Goal: Complete application form: Complete application form

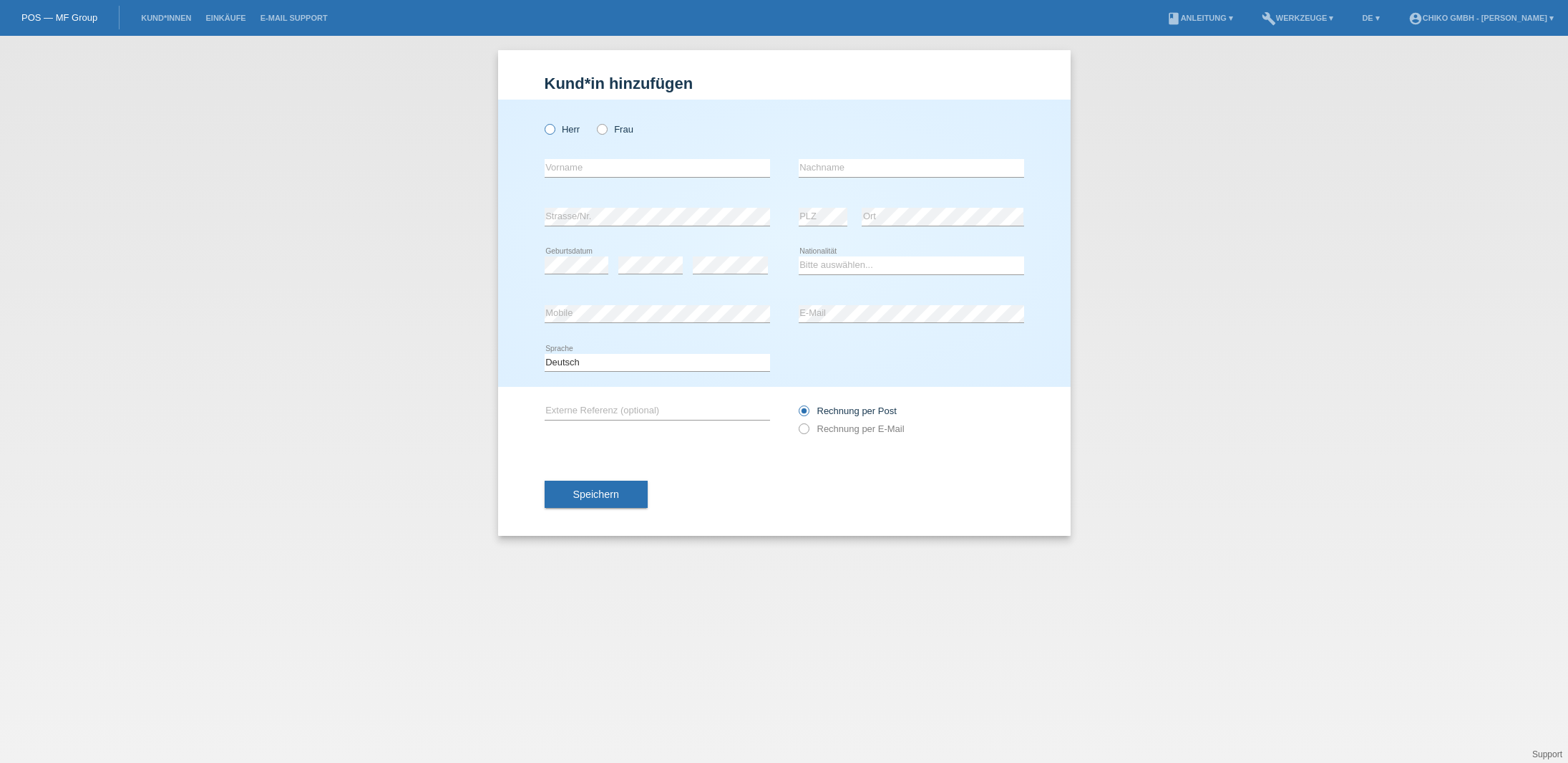
click at [561, 126] on label "Herr" at bounding box center [562, 129] width 35 height 11
click at [554, 126] on input "Herr" at bounding box center [549, 129] width 9 height 9
radio input "true"
type input "[PERSON_NAME]"
type input "Gullone"
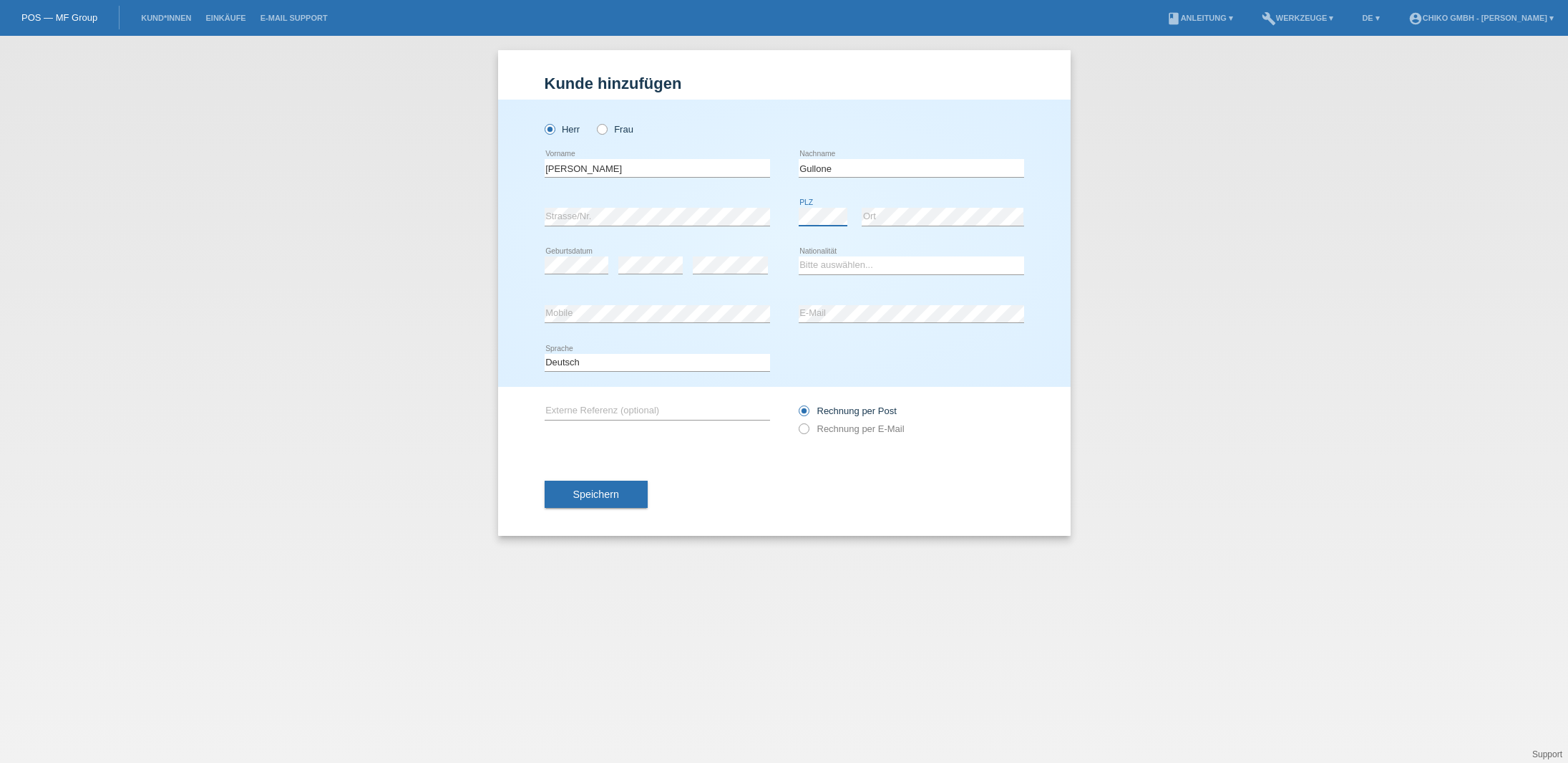
scroll to position [0, 1]
select select "IT"
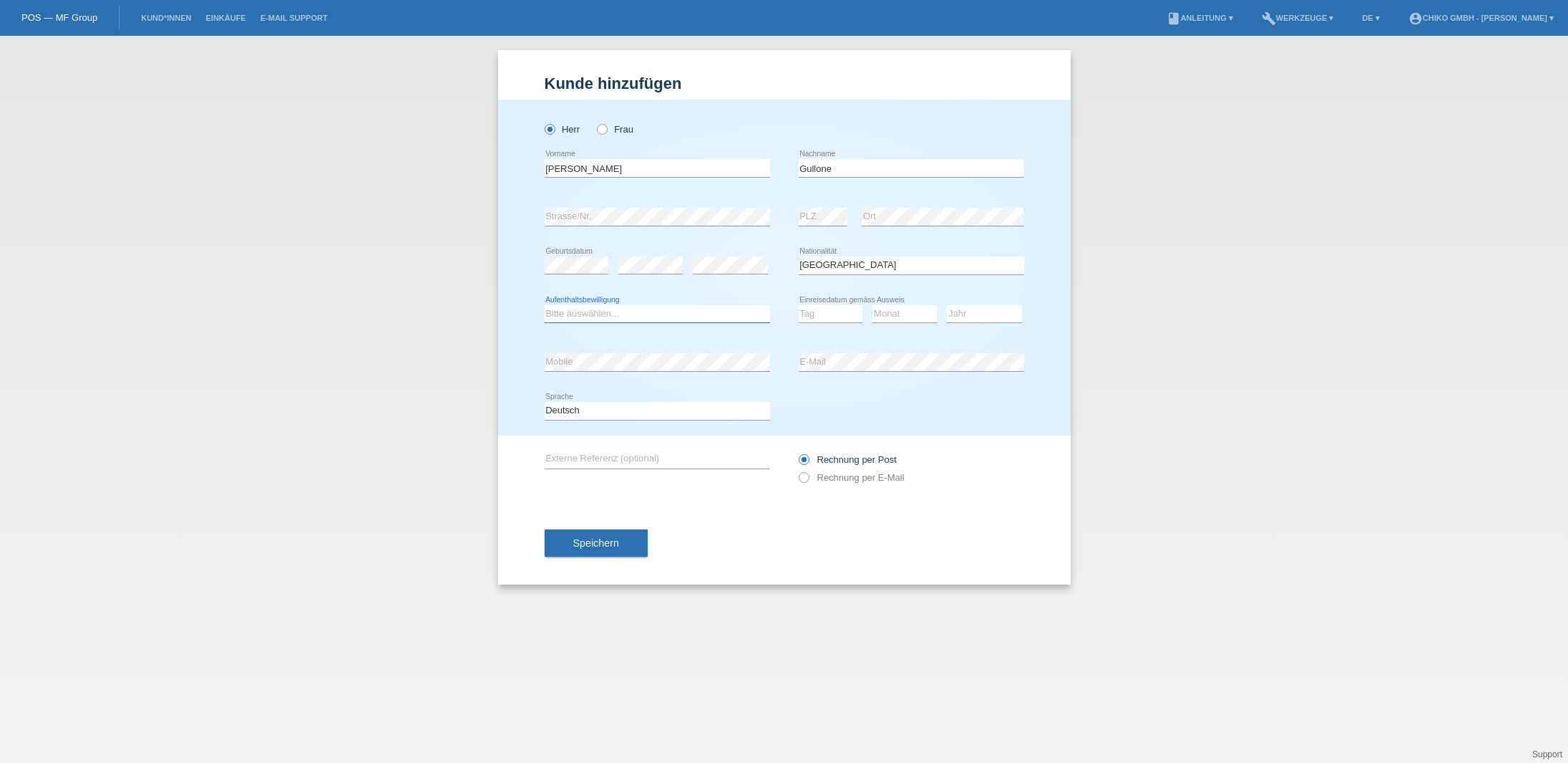
select select "C"
select select "30"
select select "04"
select select "2004"
click at [609, 543] on span "Speichern" at bounding box center [596, 542] width 46 height 11
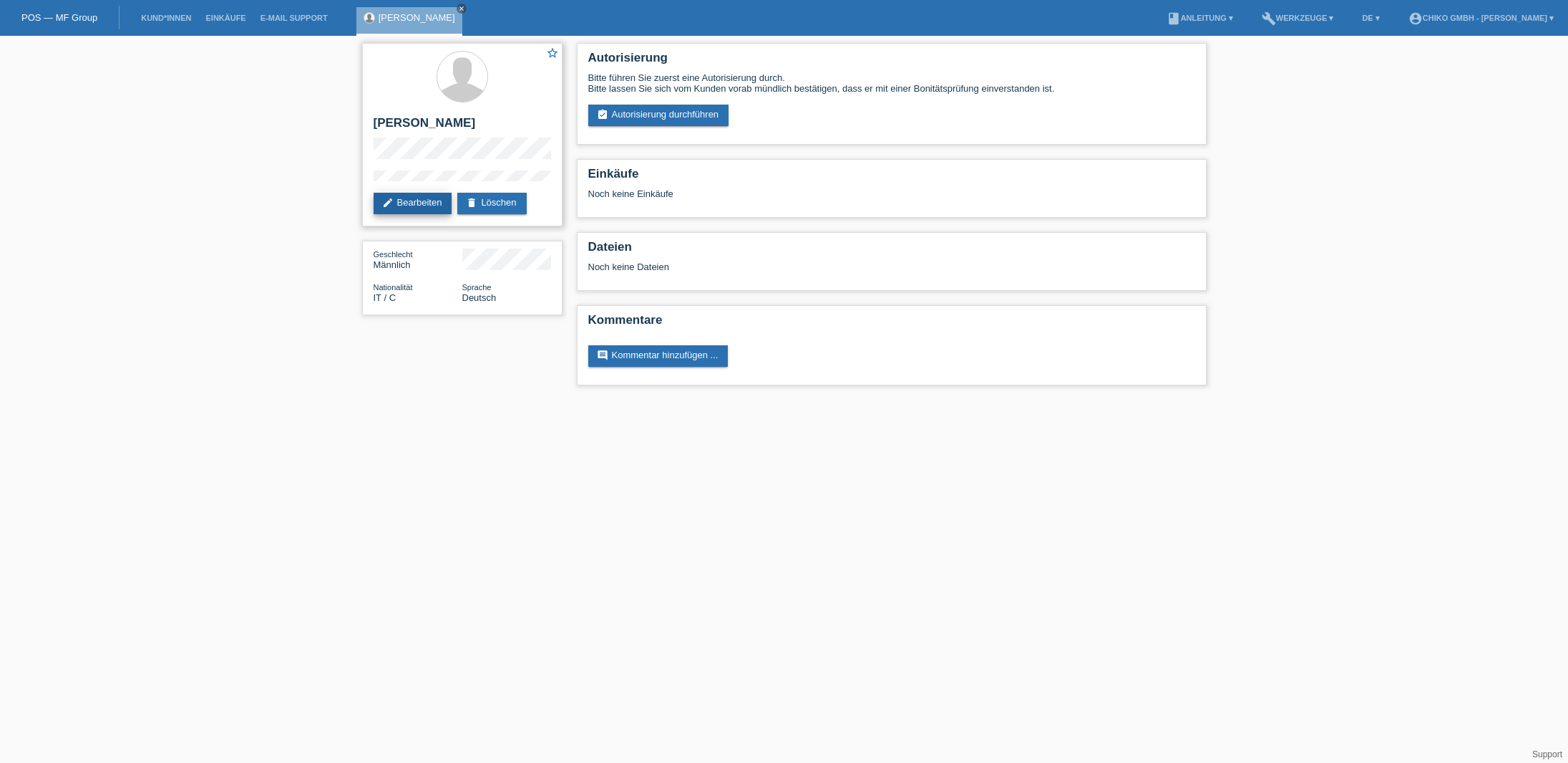
click at [411, 203] on link "edit Bearbeiten" at bounding box center [412, 203] width 79 height 21
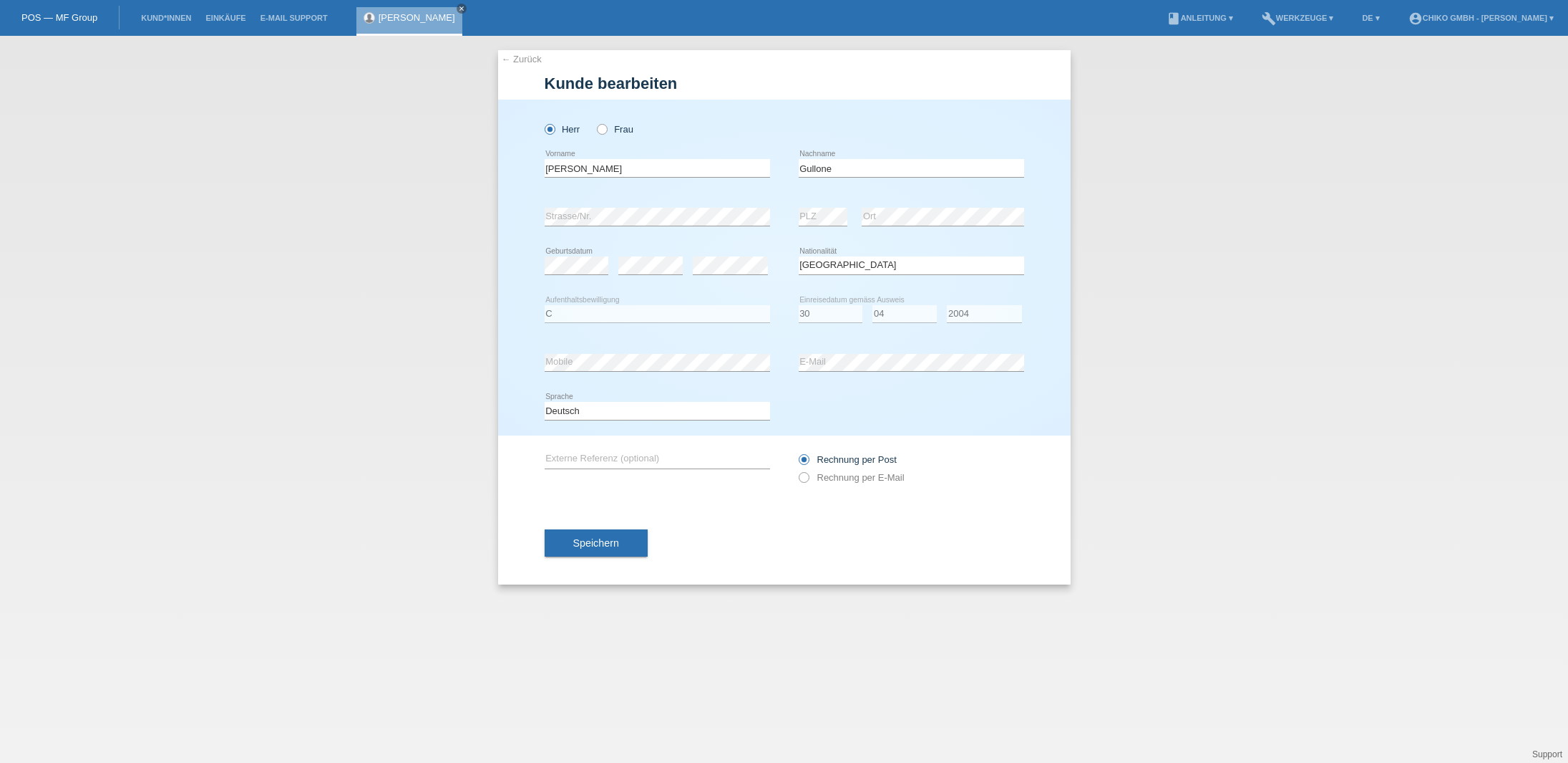
select select "IT"
select select "C"
select select "30"
select select "04"
select select "2004"
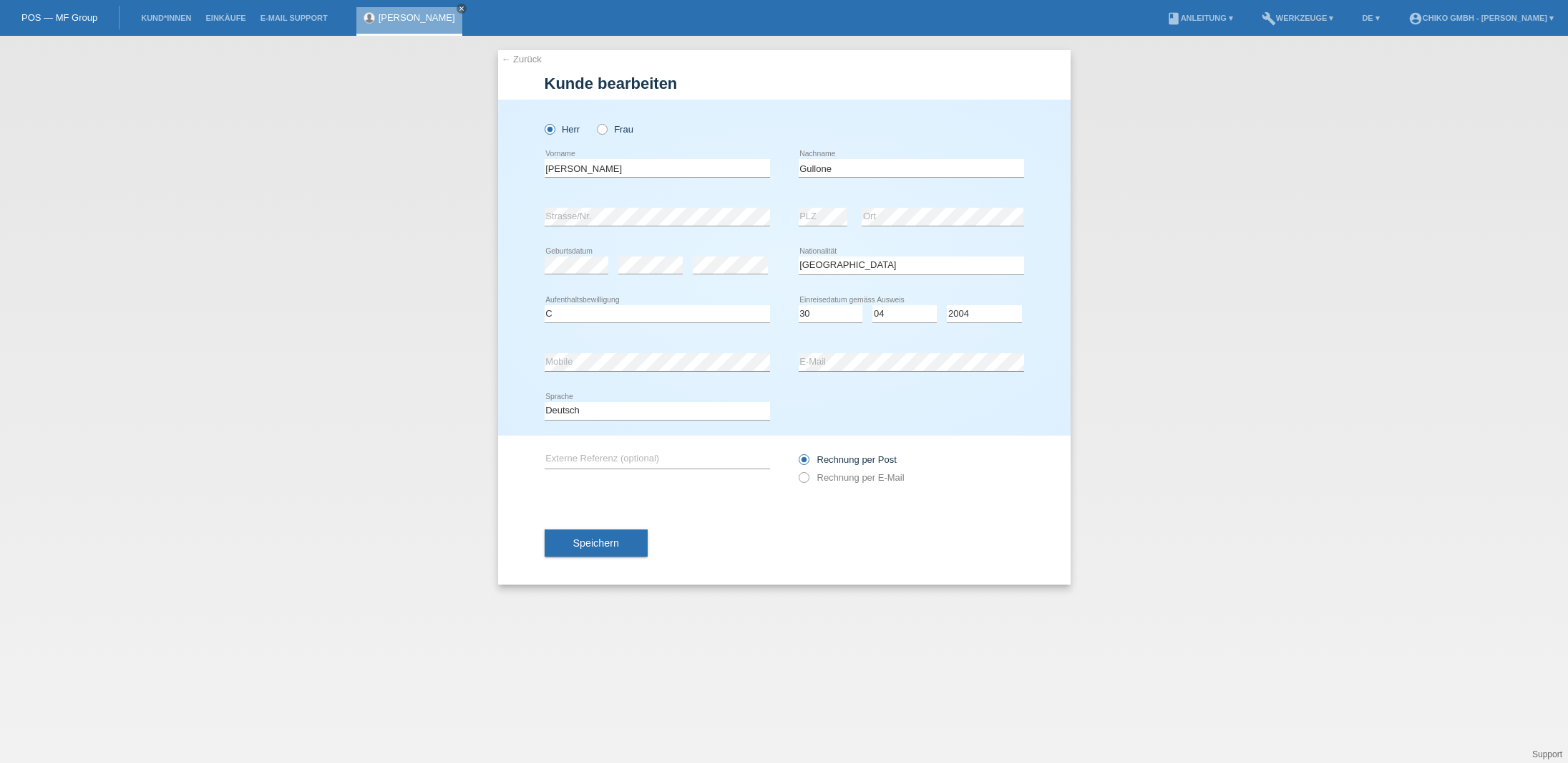
click at [593, 545] on span "Speichern" at bounding box center [596, 542] width 46 height 11
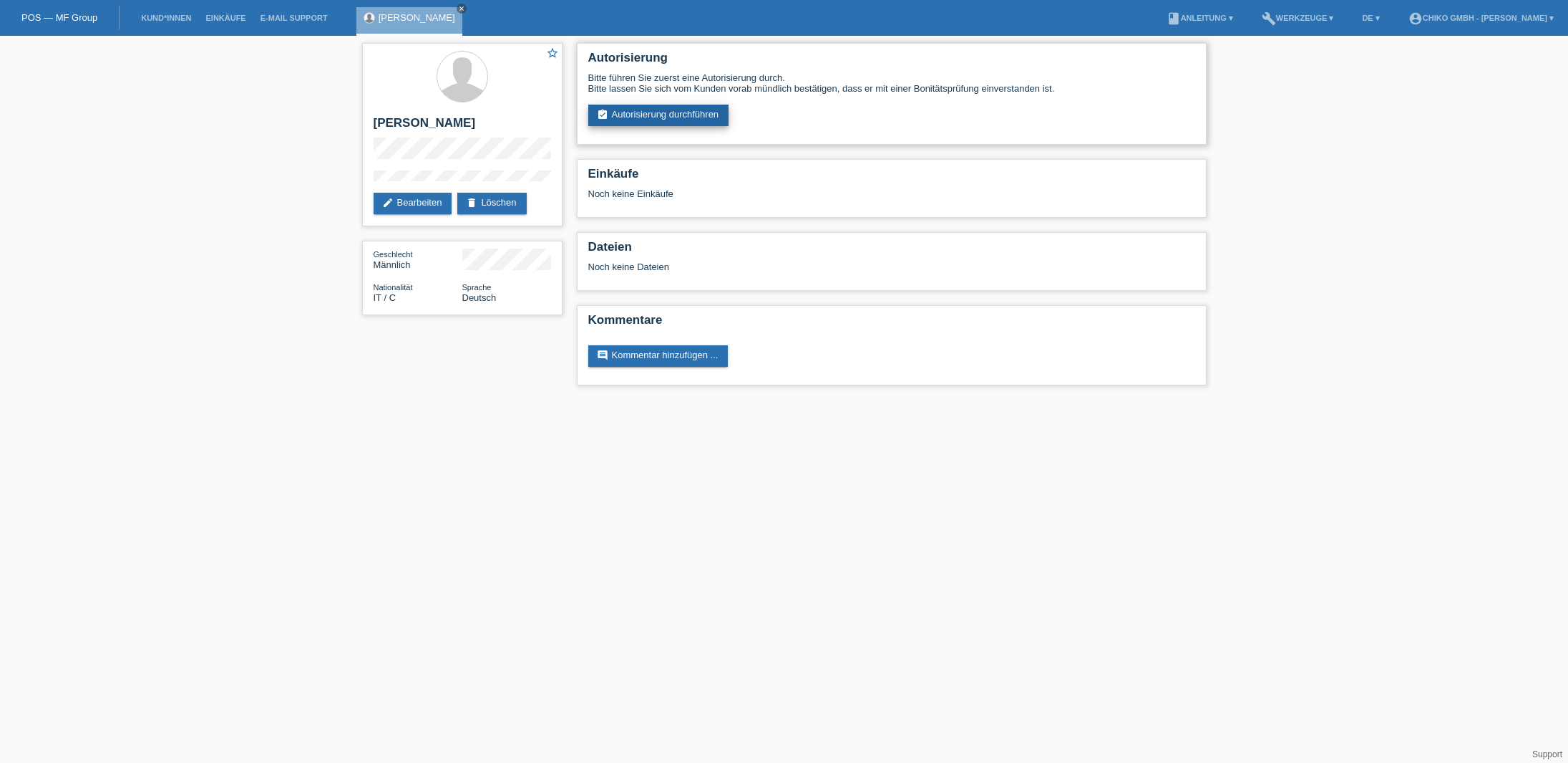
click at [662, 122] on link "assignment_turned_in Autorisierung durchführen" at bounding box center [658, 115] width 141 height 21
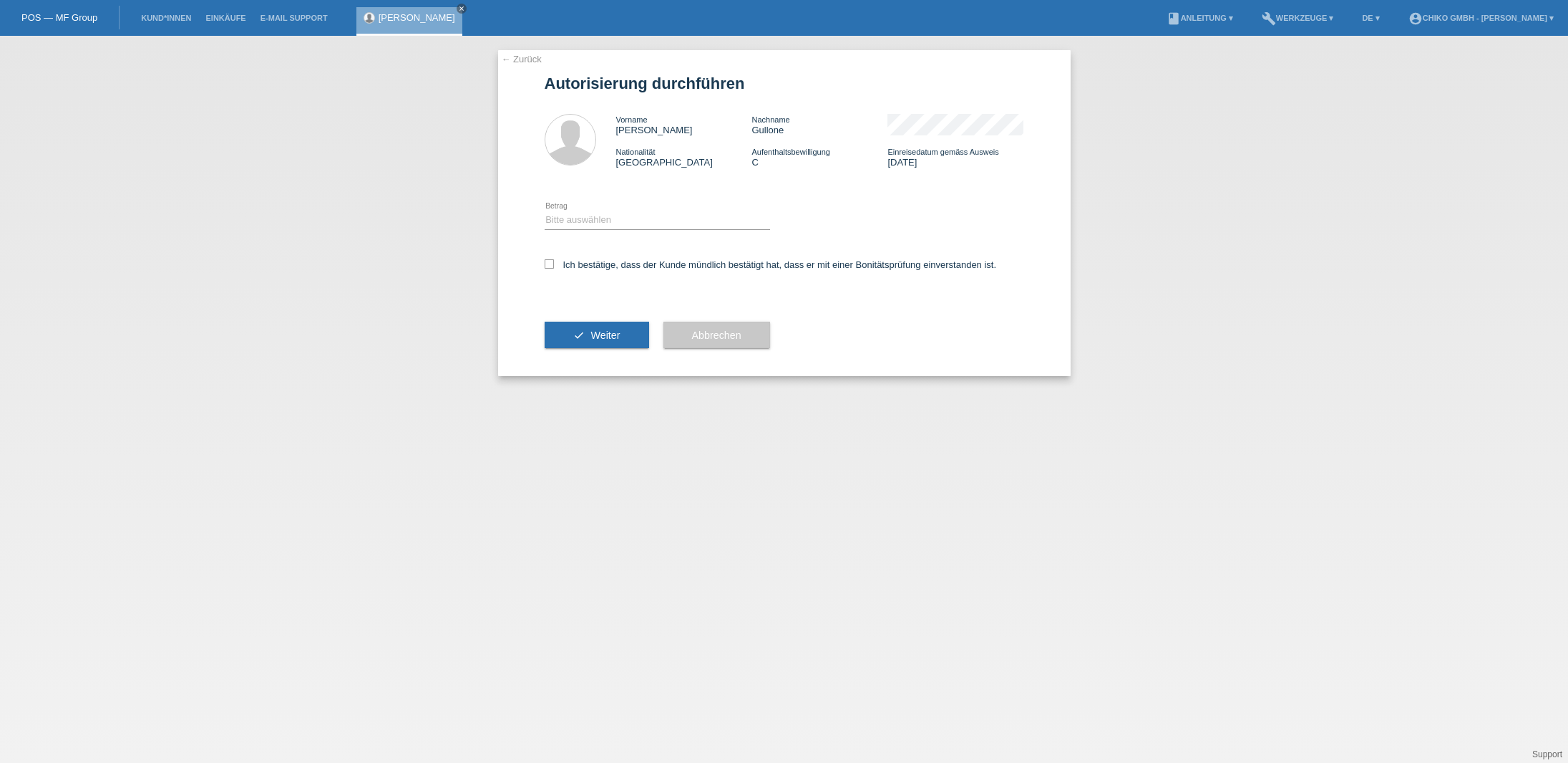
click at [583, 231] on div "Bitte auswählen CHF 1.00 - CHF 499.00 CHF 500.00 - CHF 1'999.00 CHF 2'000.00 - …" at bounding box center [657, 221] width 225 height 48
select select "2"
click at [550, 265] on icon at bounding box center [549, 264] width 9 height 9
click at [550, 265] on input "Ich bestätige, dass der Kunde mündlich bestätigt hat, dass er mit einer Bonität…" at bounding box center [549, 264] width 9 height 9
checkbox input "true"
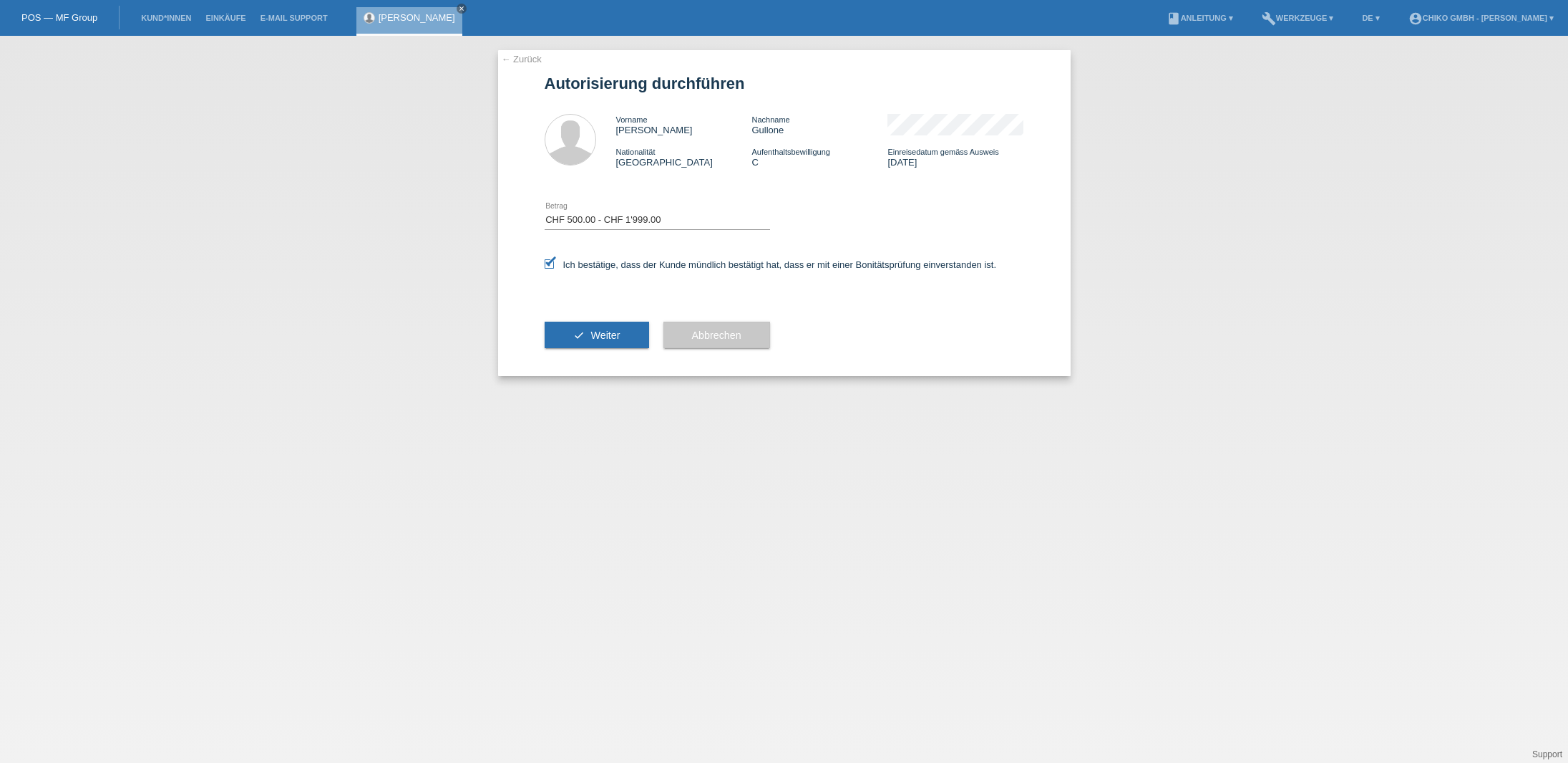
click at [594, 333] on span "Weiter" at bounding box center [605, 335] width 30 height 11
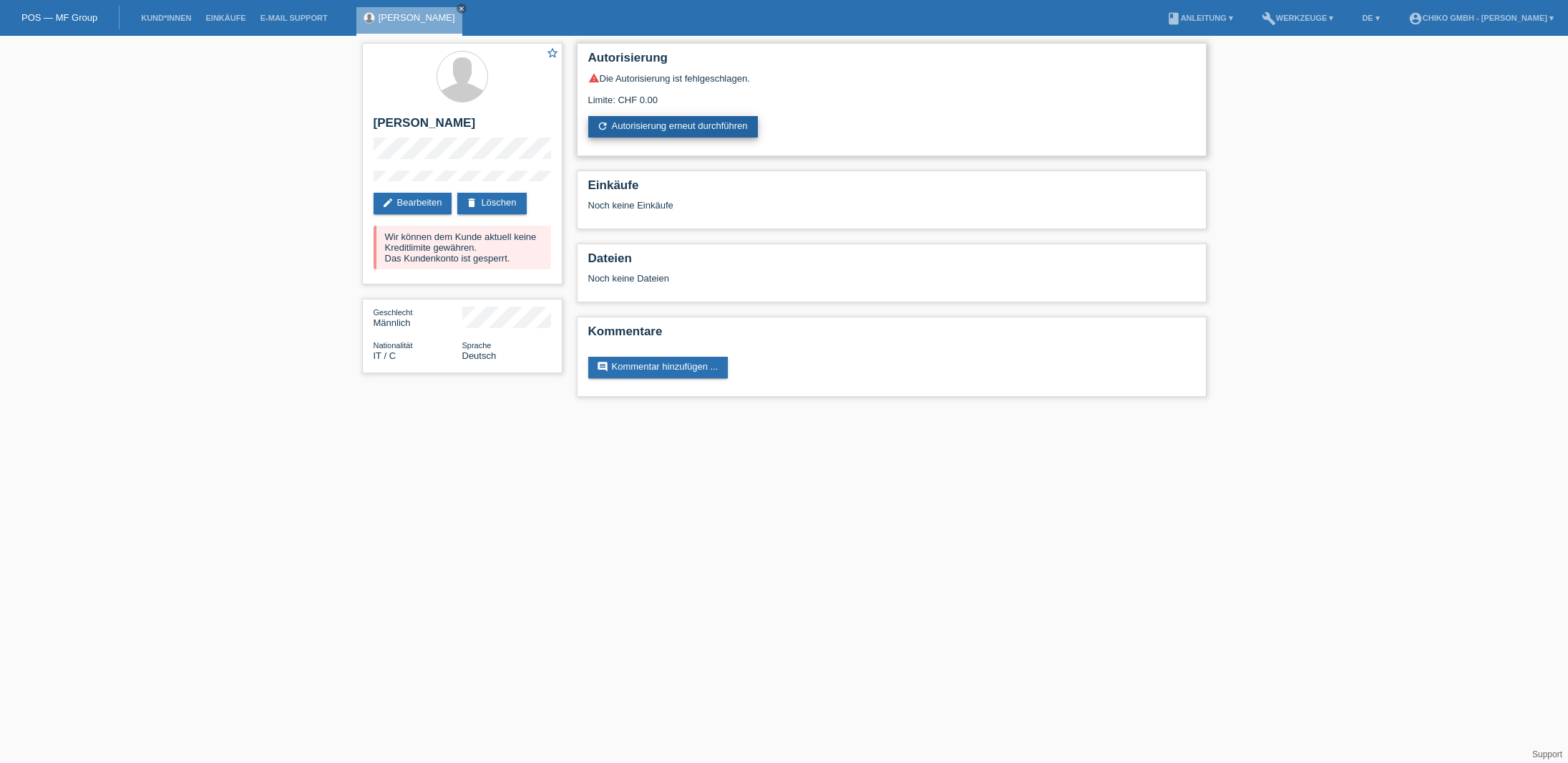
click at [678, 131] on link "refresh Autorisierung erneut durchführen" at bounding box center [673, 127] width 169 height 21
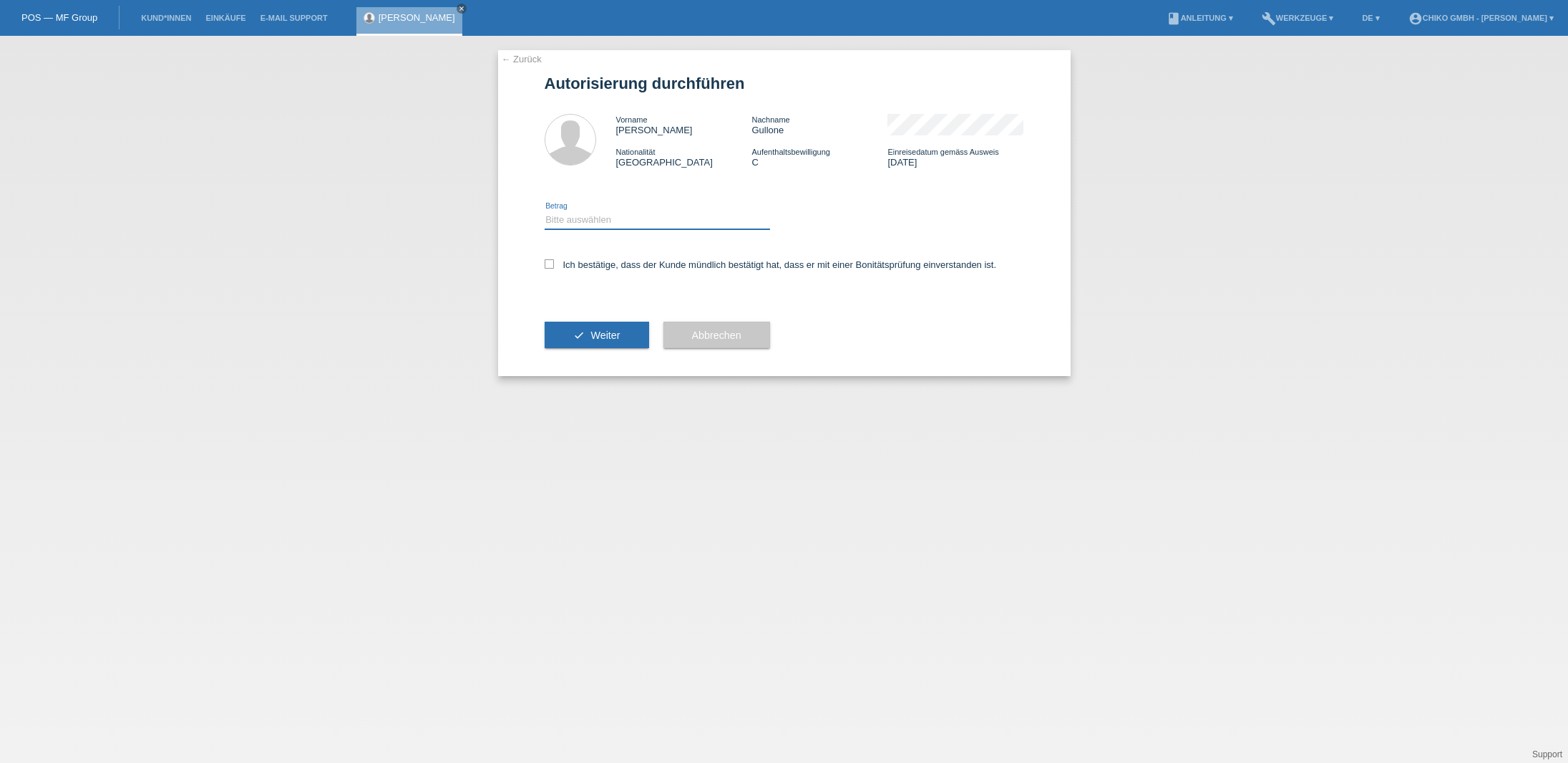
select select "3"
click at [554, 264] on label "Ich bestätige, dass der Kunde mündlich bestätigt hat, dass er mit einer Bonität…" at bounding box center [771, 265] width 453 height 11
click at [554, 264] on input "Ich bestätige, dass der Kunde mündlich bestätigt hat, dass er mit einer Bonität…" at bounding box center [549, 264] width 9 height 9
checkbox input "true"
click at [596, 330] on span "Weiter" at bounding box center [605, 335] width 30 height 11
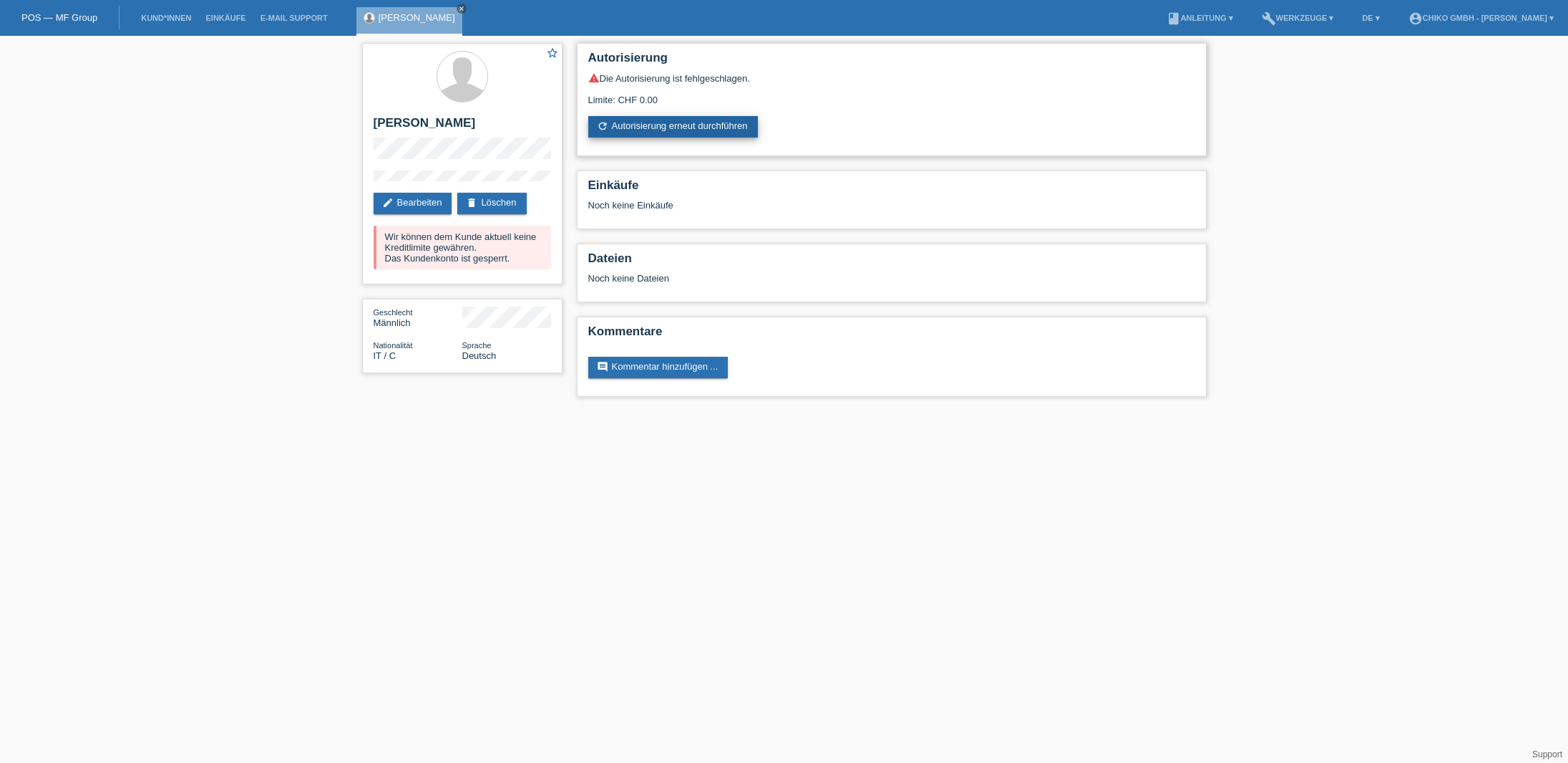
click at [669, 126] on link "refresh Autorisierung erneut durchführen" at bounding box center [673, 127] width 169 height 21
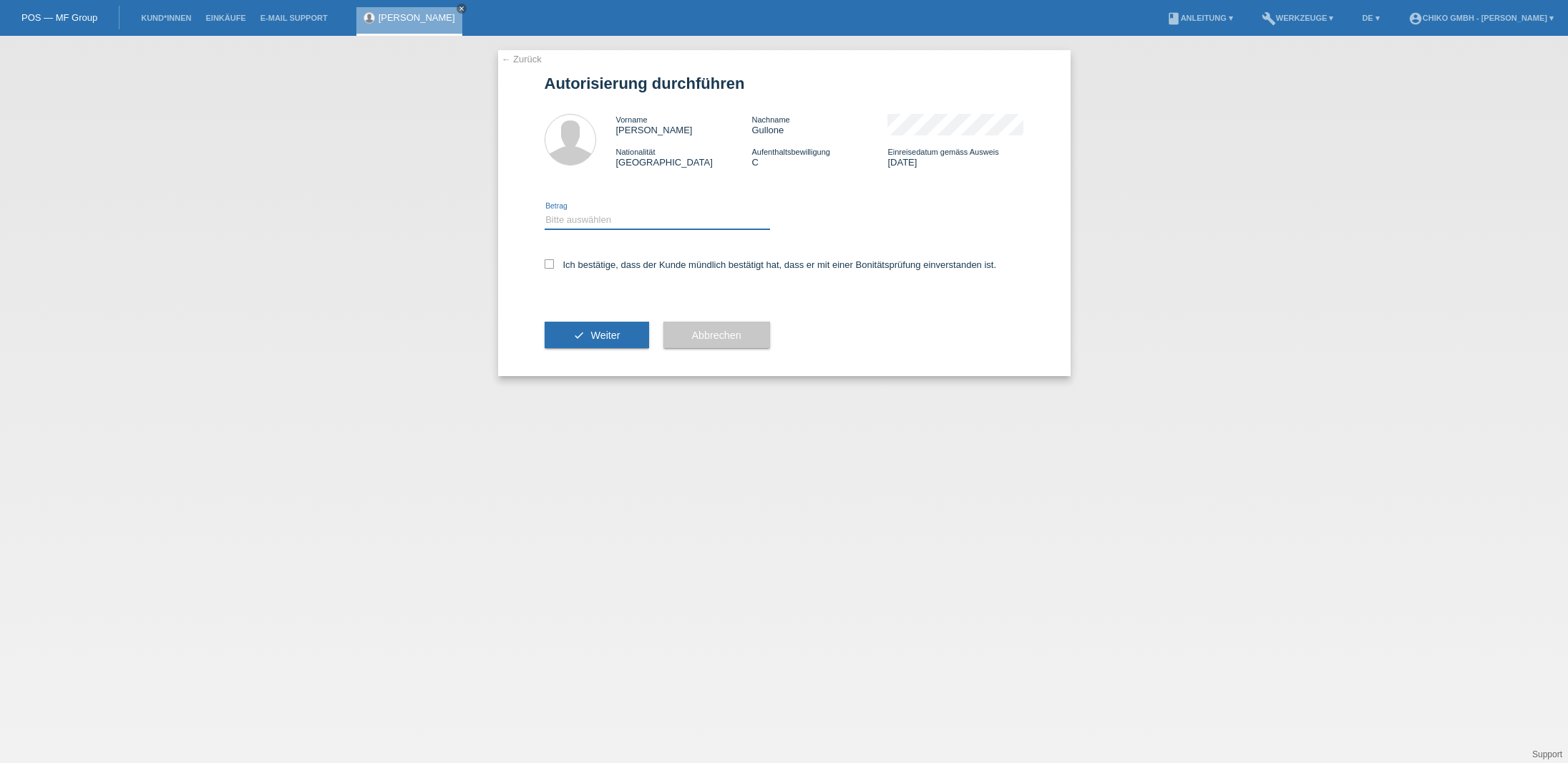
select select "2"
drag, startPoint x: 548, startPoint y: 264, endPoint x: 559, endPoint y: 288, distance: 26.4
click at [548, 264] on icon at bounding box center [549, 264] width 9 height 9
click at [548, 264] on input "Ich bestätige, dass der Kunde mündlich bestätigt hat, dass er mit einer Bonität…" at bounding box center [549, 264] width 9 height 9
checkbox input "true"
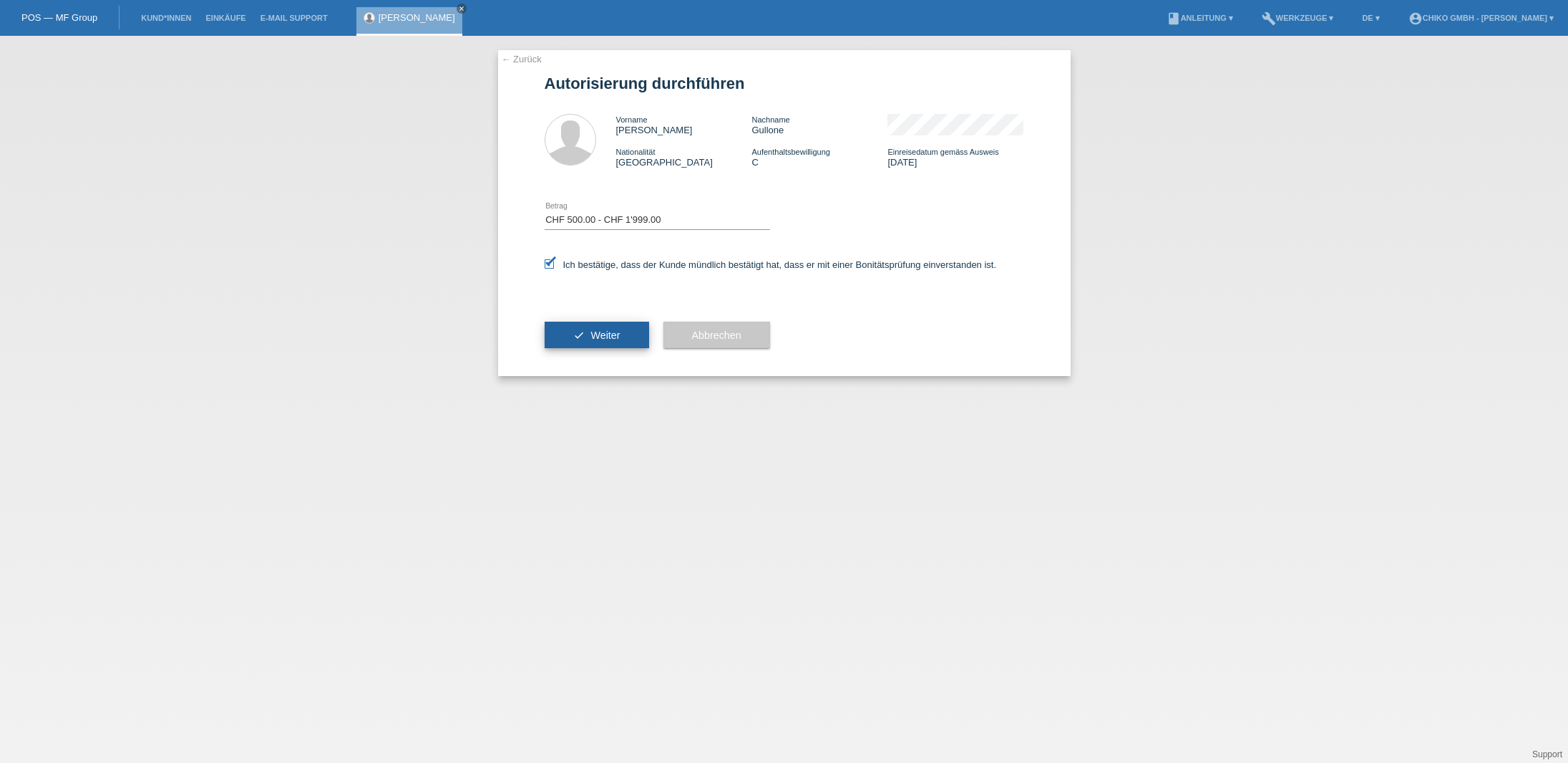
click at [584, 335] on button "check Weiter" at bounding box center [597, 334] width 104 height 27
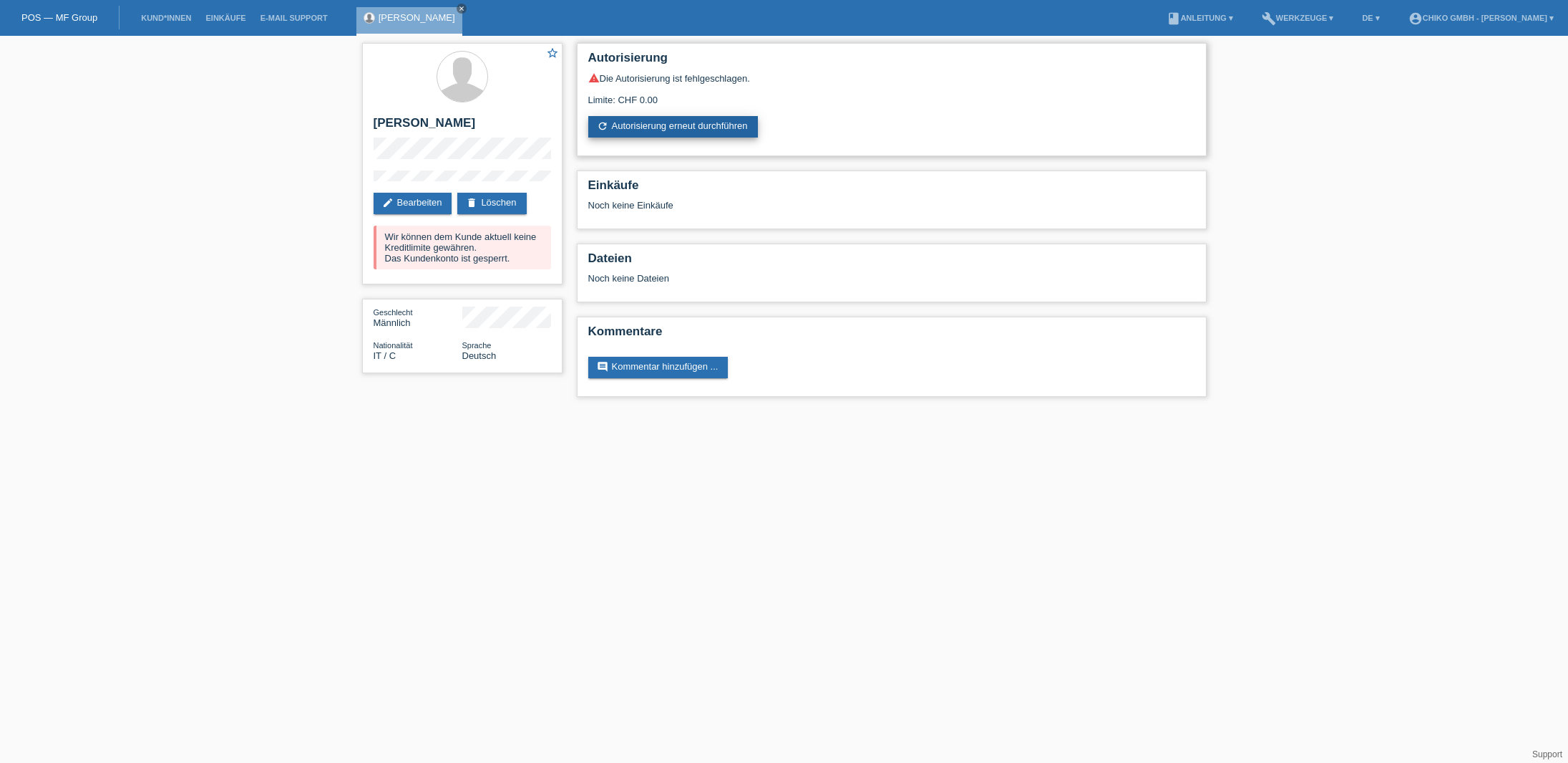
click at [641, 132] on link "refresh Autorisierung erneut durchführen" at bounding box center [673, 127] width 169 height 21
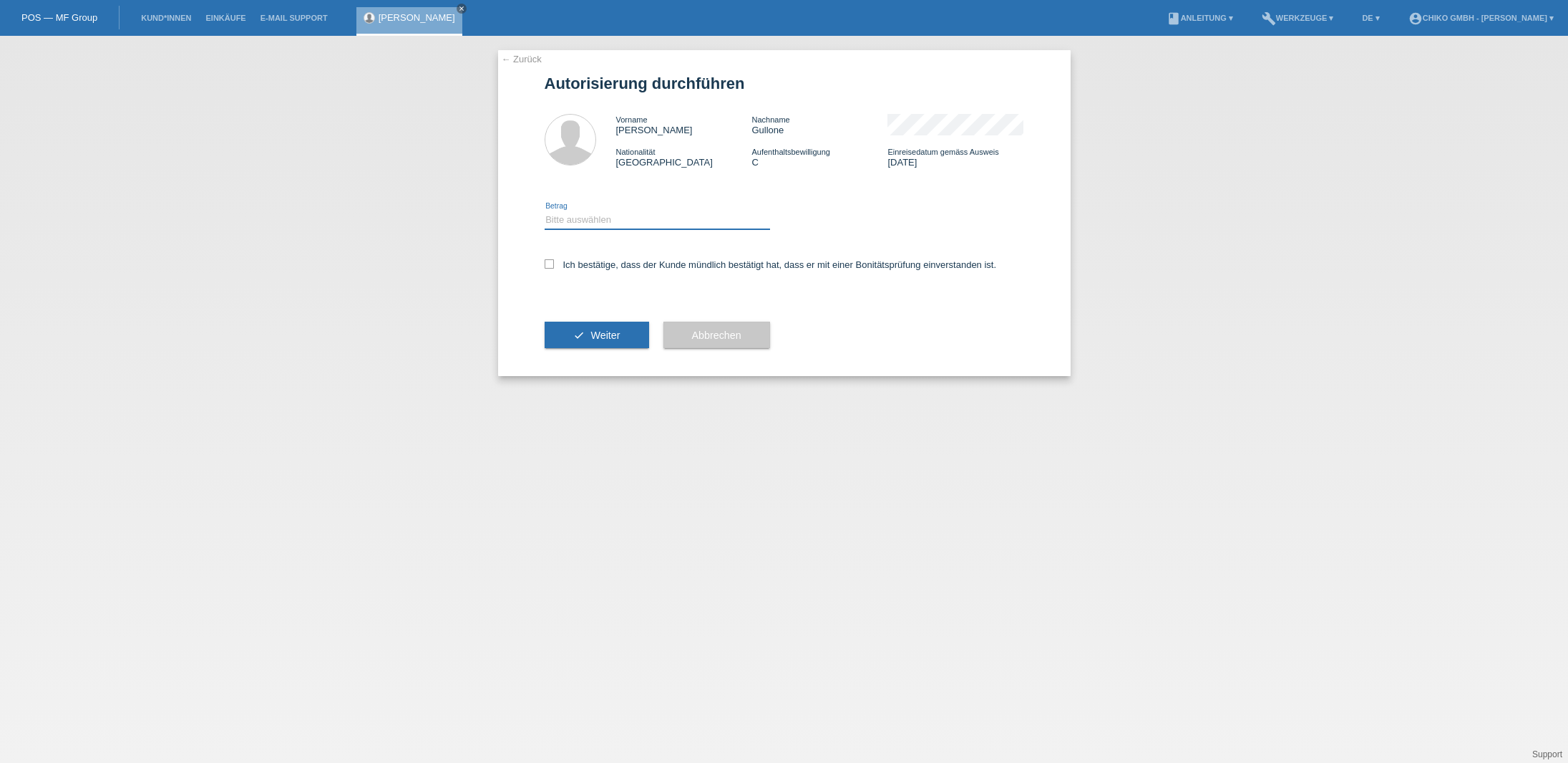
select select "2"
click at [551, 267] on icon at bounding box center [549, 264] width 9 height 9
click at [551, 267] on input "Ich bestätige, dass der Kunde mündlich bestätigt hat, dass er mit einer Bonität…" at bounding box center [549, 264] width 9 height 9
checkbox input "true"
click at [585, 337] on button "check Weiter" at bounding box center [597, 334] width 104 height 27
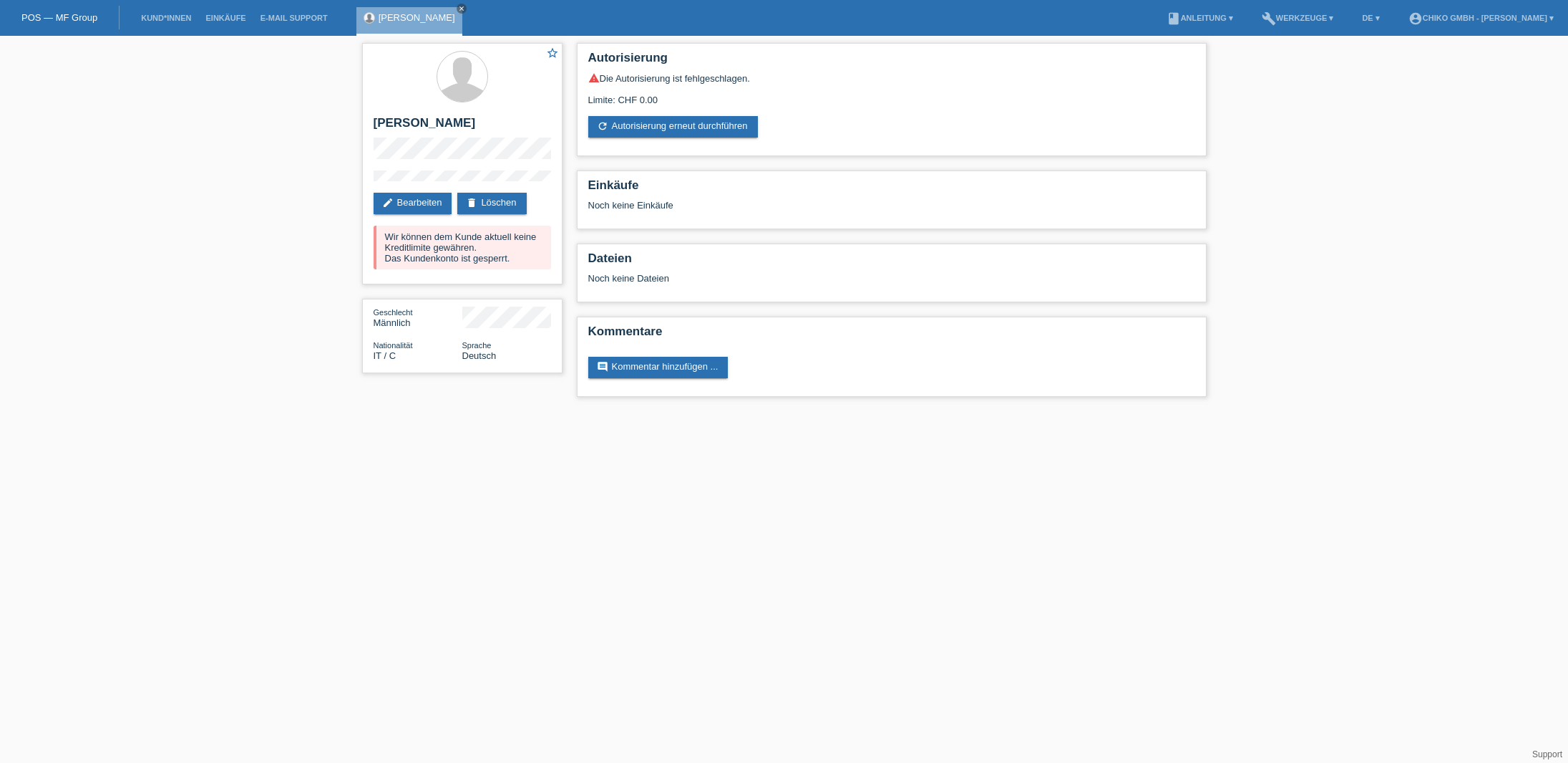
click at [215, 243] on div "star_border [PERSON_NAME] edit Bearbeiten delete Löschen Wir können dem Kunde a…" at bounding box center [784, 223] width 1568 height 375
click at [466, 8] on icon "close" at bounding box center [462, 8] width 7 height 7
click at [203, 285] on div "star_border [PERSON_NAME] edit Bearbeiten delete Löschen Wir können dem Kunde a…" at bounding box center [784, 223] width 1568 height 375
